Goal: Answer question/provide support: Share knowledge or assist other users

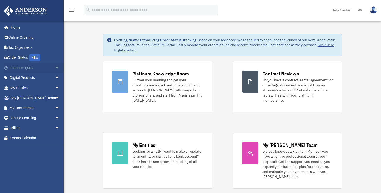
click at [55, 67] on span "arrow_drop_down" at bounding box center [60, 68] width 10 height 10
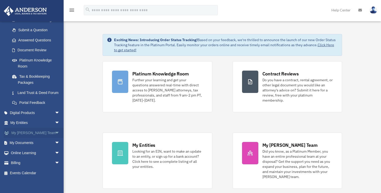
scroll to position [70, 0]
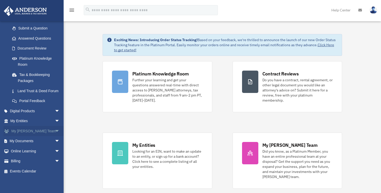
click at [55, 137] on span "arrow_drop_down" at bounding box center [60, 131] width 10 height 10
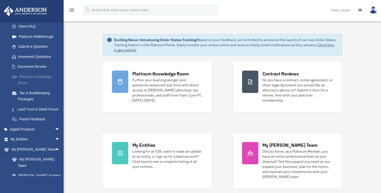
scroll to position [44, 0]
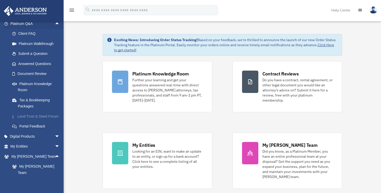
click at [27, 115] on link "Land Trust & Deed Forum" at bounding box center [37, 116] width 60 height 10
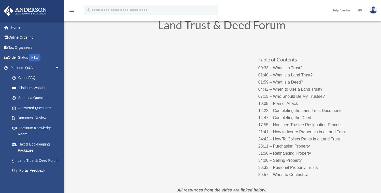
scroll to position [22, 0]
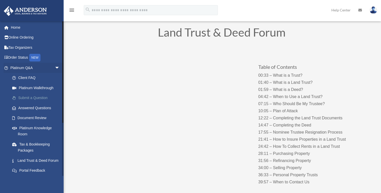
click at [33, 97] on link "Submit a Question" at bounding box center [37, 98] width 60 height 10
click at [32, 107] on link "Answered Questions" at bounding box center [37, 108] width 60 height 10
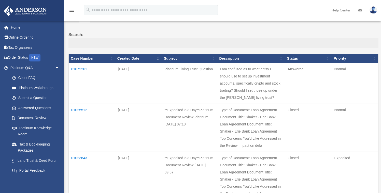
scroll to position [32, 0]
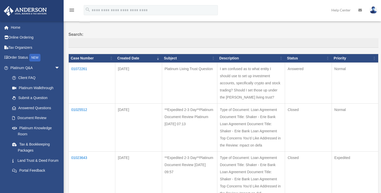
click at [80, 68] on td "01072261" at bounding box center [92, 83] width 47 height 41
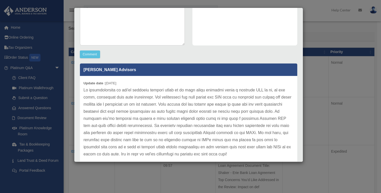
scroll to position [97, 0]
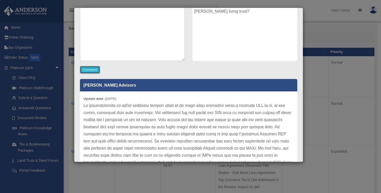
click at [92, 68] on button "Comment" at bounding box center [90, 70] width 20 height 8
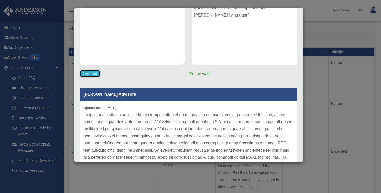
scroll to position [62, 0]
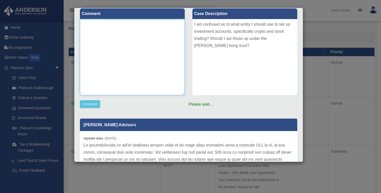
click at [130, 73] on textarea at bounding box center [132, 57] width 105 height 76
type textarea "**********"
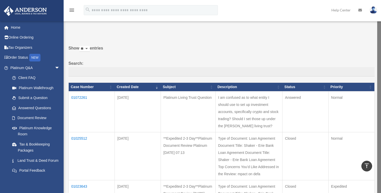
scroll to position [0, 0]
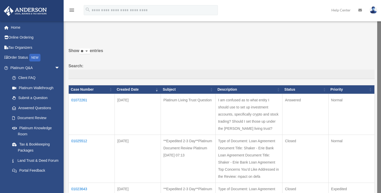
click at [82, 100] on td "01072261" at bounding box center [92, 114] width 46 height 41
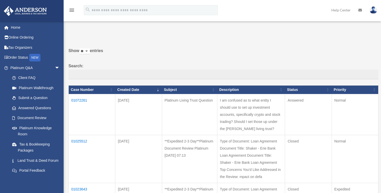
click at [82, 100] on td "01072261" at bounding box center [92, 114] width 47 height 41
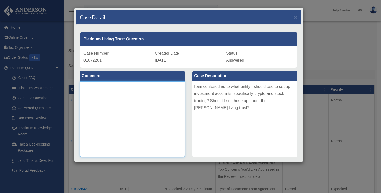
click at [138, 94] on textarea at bounding box center [132, 119] width 105 height 76
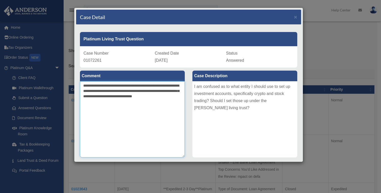
click at [129, 97] on textarea "**********" at bounding box center [132, 119] width 105 height 76
click at [104, 104] on textarea "**********" at bounding box center [132, 119] width 105 height 76
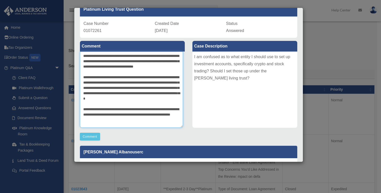
scroll to position [7, 0]
type textarea "**********"
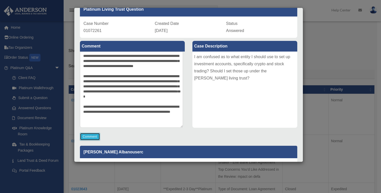
scroll to position [4, 0]
click at [93, 138] on button "Comment" at bounding box center [90, 137] width 20 height 8
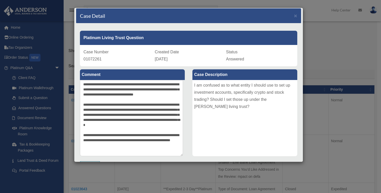
scroll to position [0, 0]
